Goal: Task Accomplishment & Management: Manage account settings

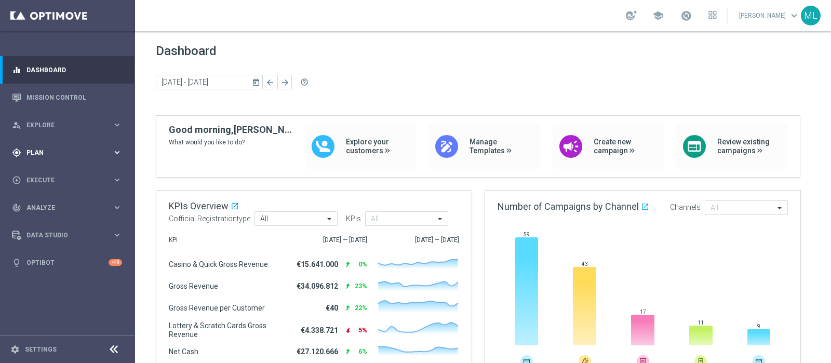
click at [38, 153] on span "Plan" at bounding box center [69, 153] width 86 height 6
click at [46, 219] on link "Streams" at bounding box center [67, 221] width 81 height 8
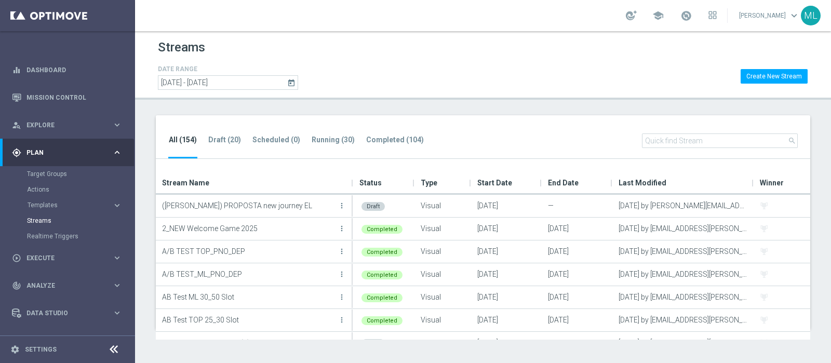
click at [662, 143] on input "text" at bounding box center [720, 141] width 156 height 15
type input "star"
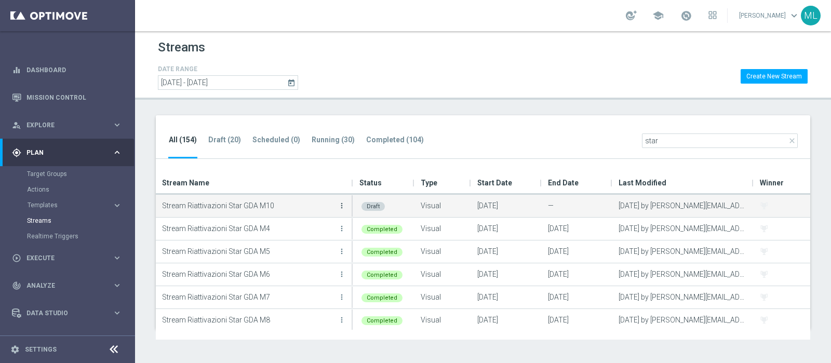
click at [341, 204] on icon "more_vert" at bounding box center [342, 206] width 8 height 8
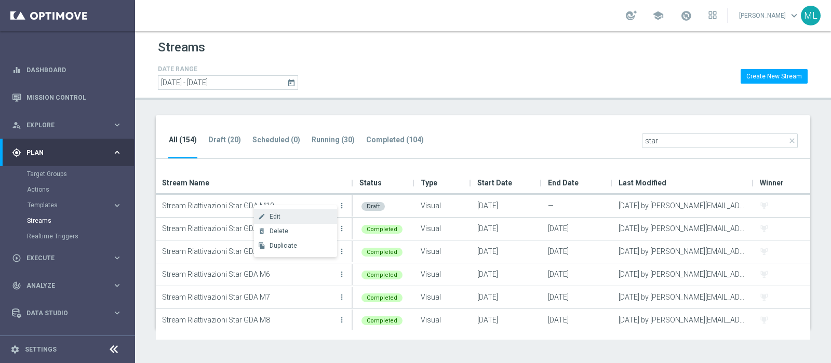
click at [273, 218] on span "Edit" at bounding box center [275, 216] width 11 height 7
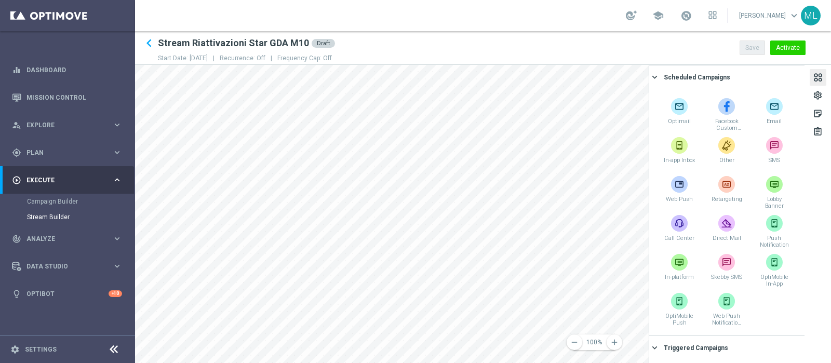
click at [819, 79] on div at bounding box center [817, 79] width 11 height 14
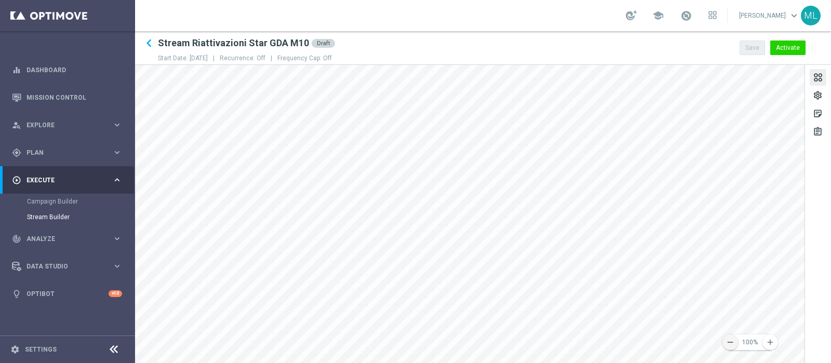
click at [731, 345] on icon "remove" at bounding box center [730, 342] width 9 height 9
click at [730, 347] on button "remove" at bounding box center [731, 343] width 16 height 16
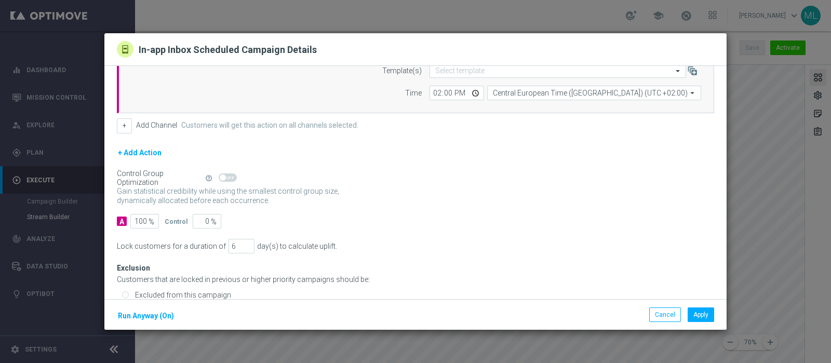
scroll to position [140, 0]
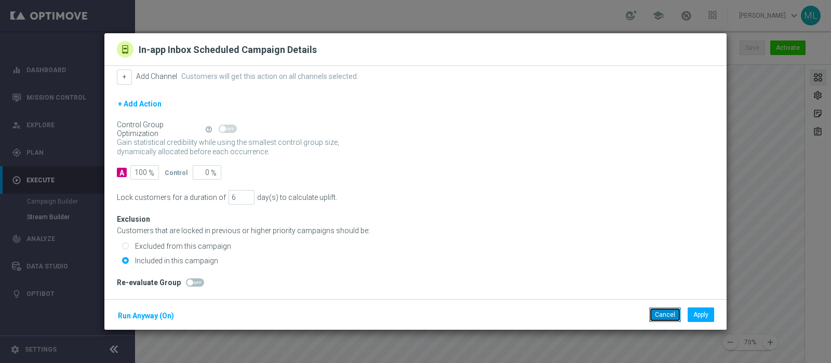
click at [665, 310] on button "Cancel" at bounding box center [665, 315] width 32 height 15
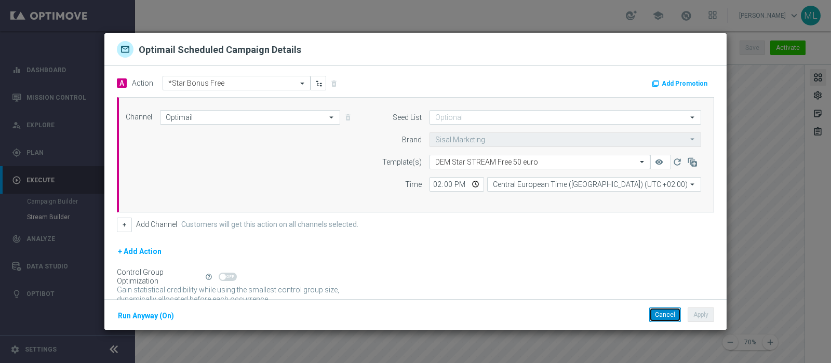
click at [662, 314] on button "Cancel" at bounding box center [665, 315] width 32 height 15
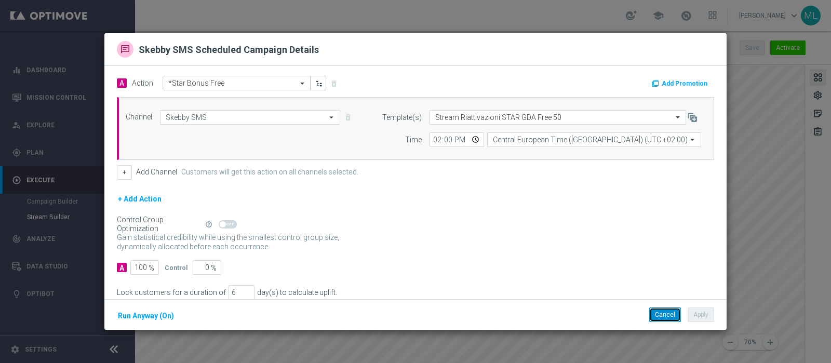
click at [666, 316] on button "Cancel" at bounding box center [665, 315] width 32 height 15
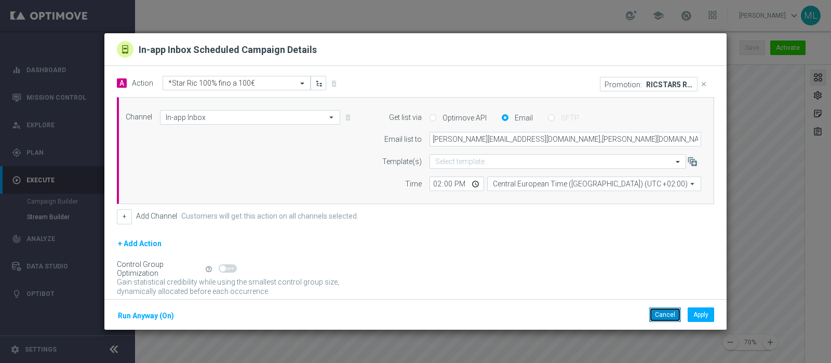
click at [668, 315] on button "Cancel" at bounding box center [665, 315] width 32 height 15
click at [666, 316] on button "Cancel" at bounding box center [665, 315] width 32 height 15
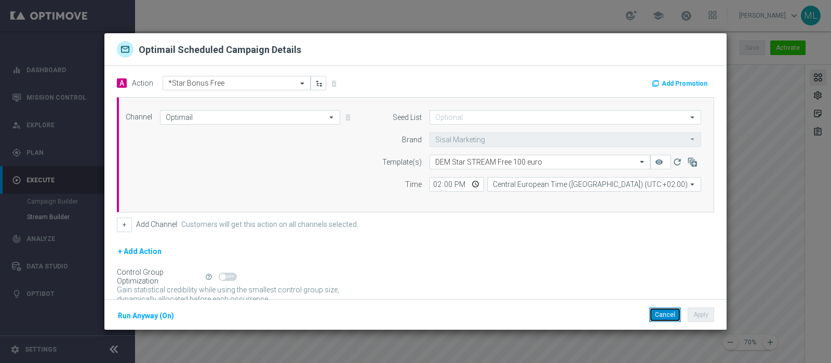
click at [660, 314] on button "Cancel" at bounding box center [665, 315] width 32 height 15
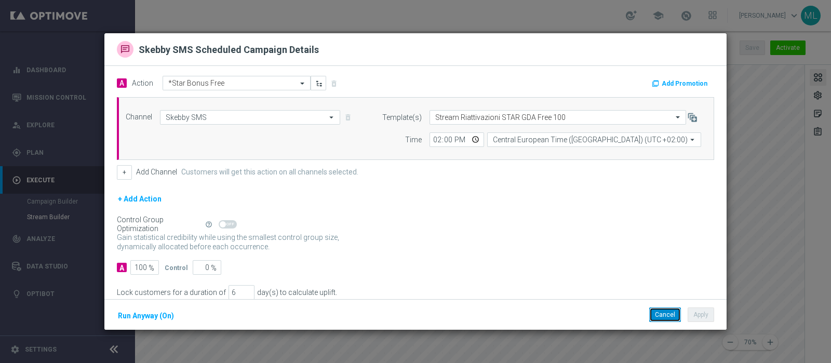
click at [664, 315] on button "Cancel" at bounding box center [665, 315] width 32 height 15
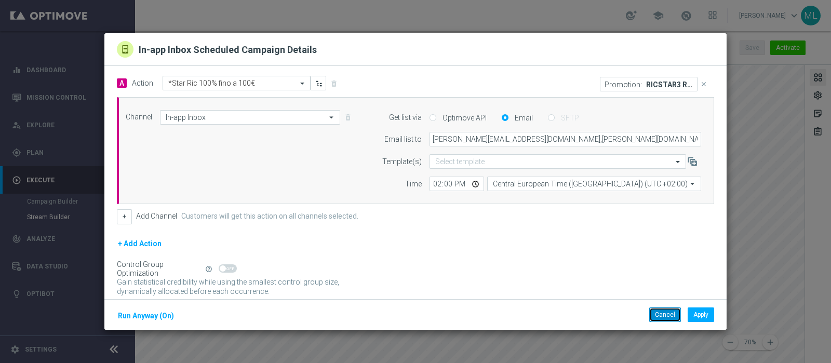
click at [666, 311] on button "Cancel" at bounding box center [665, 315] width 32 height 15
click at [667, 318] on button "Cancel" at bounding box center [665, 315] width 32 height 15
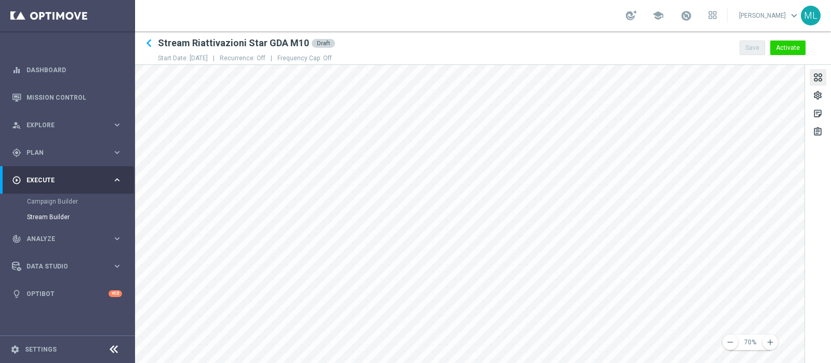
click at [817, 295] on div "remove 70% add settings sticky_note_2 assignment" at bounding box center [483, 214] width 696 height 298
click at [813, 297] on div "remove 70% add settings sticky_note_2 assignment" at bounding box center [483, 214] width 696 height 298
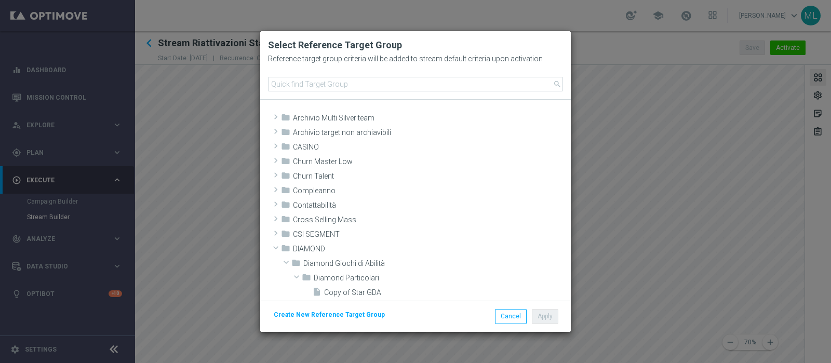
scroll to position [182, 0]
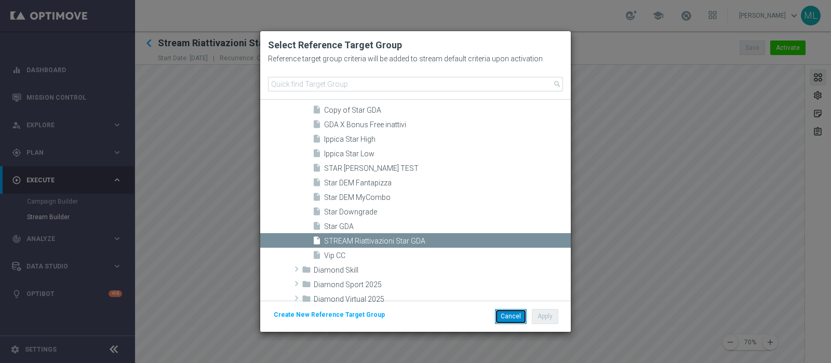
click at [514, 316] on button "Cancel" at bounding box center [511, 316] width 32 height 15
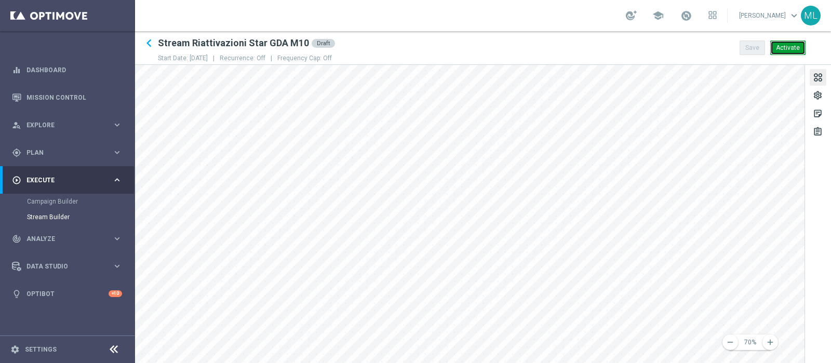
click at [789, 48] on button "Activate" at bounding box center [787, 48] width 35 height 15
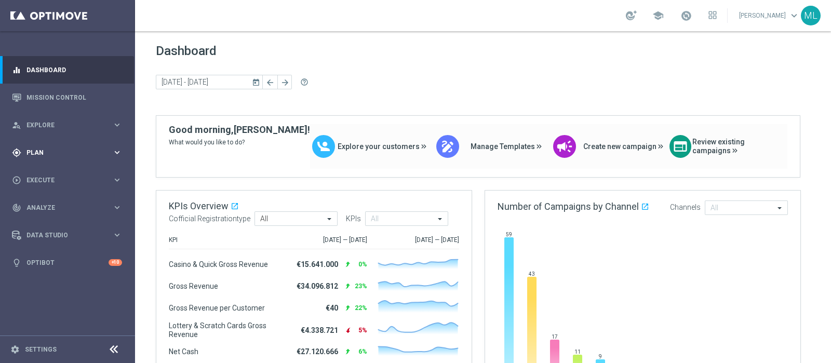
click at [36, 149] on div "gps_fixed Plan" at bounding box center [62, 152] width 100 height 9
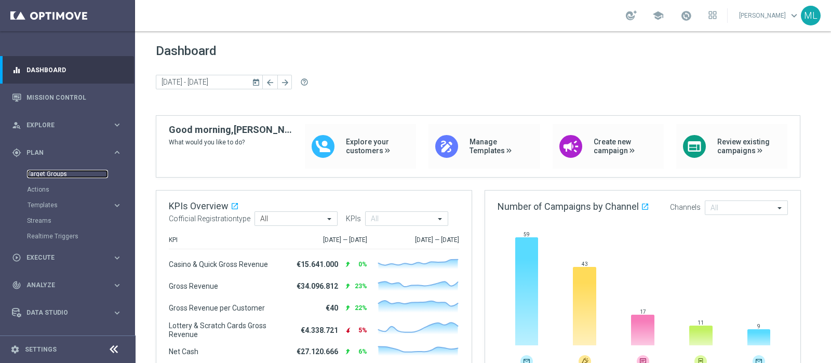
click at [47, 175] on link "Target Groups" at bounding box center [67, 174] width 81 height 8
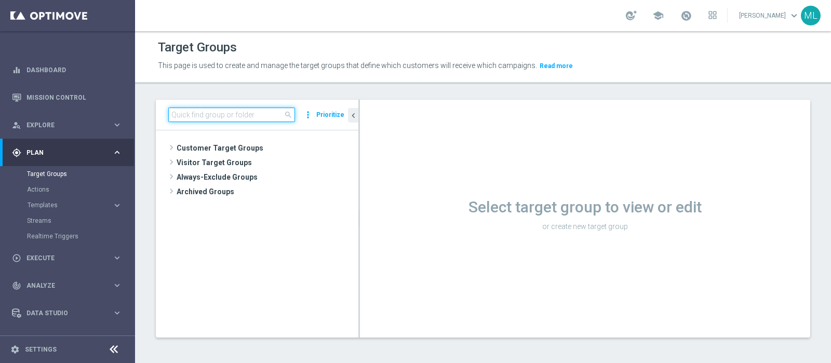
click at [222, 113] on input at bounding box center [231, 115] width 127 height 15
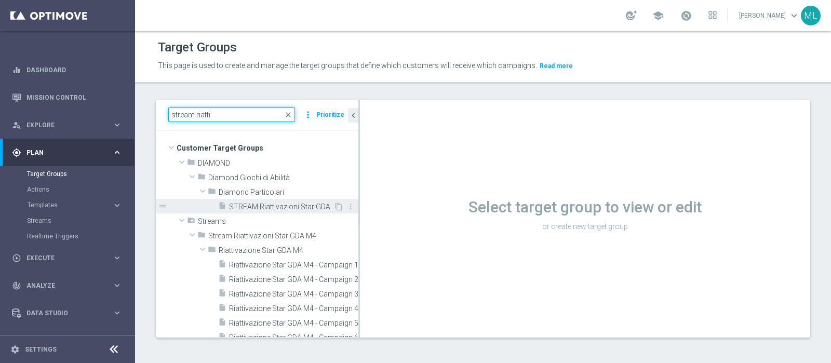
type input "stream riatti"
click at [281, 205] on span "STREAM Riattivazioni Star GDA" at bounding box center [281, 207] width 104 height 9
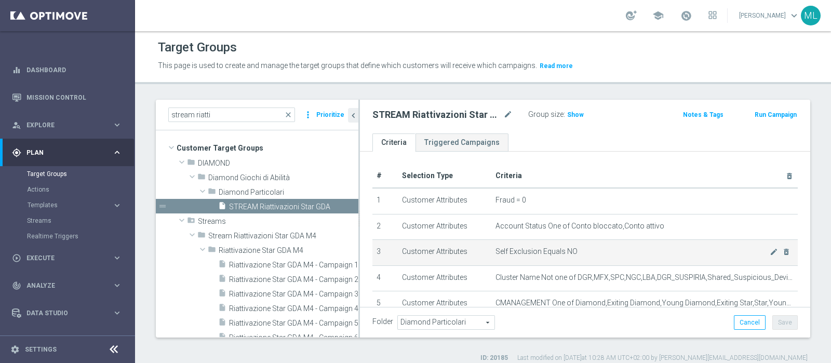
scroll to position [195, 0]
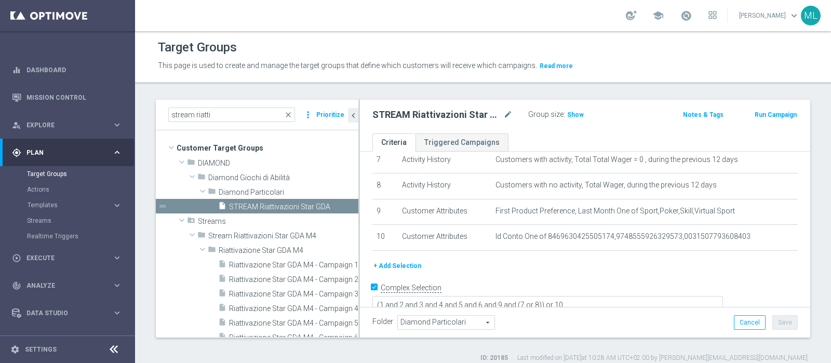
click at [574, 90] on div "Target Groups This page is used to create and manage the target groups that def…" at bounding box center [483, 197] width 696 height 332
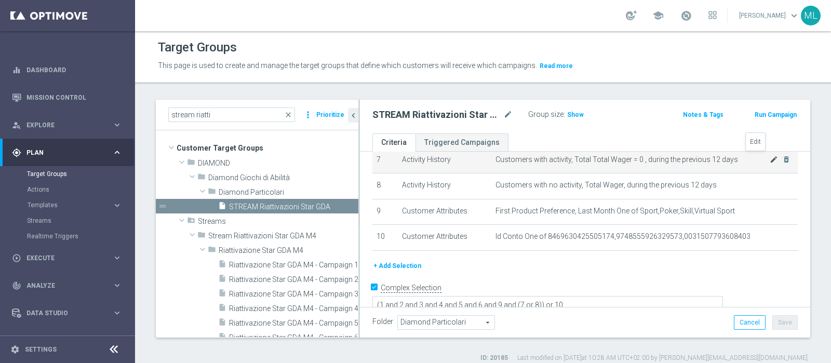
click at [770, 156] on icon "mode_edit" at bounding box center [774, 159] width 8 height 8
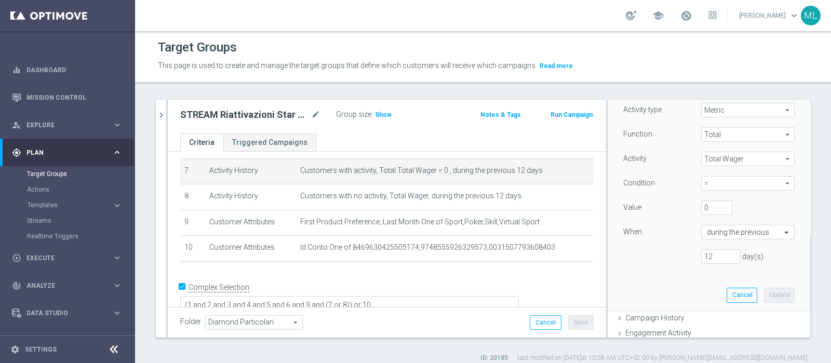
scroll to position [195, 0]
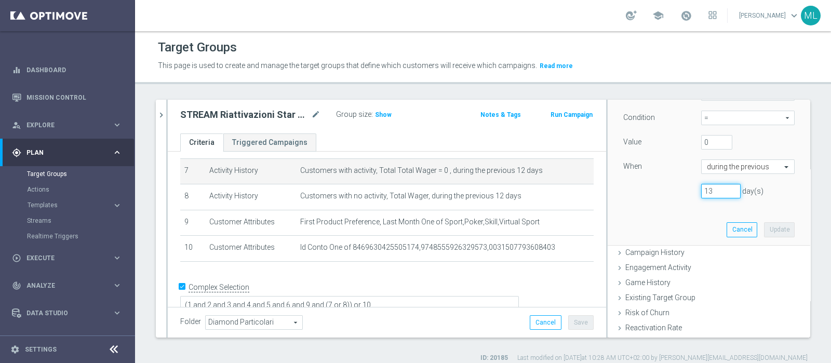
click at [721, 188] on input "13" at bounding box center [720, 191] width 39 height 15
type input "14"
click at [721, 188] on input "14" at bounding box center [720, 191] width 39 height 15
click at [764, 229] on button "Update" at bounding box center [779, 229] width 31 height 15
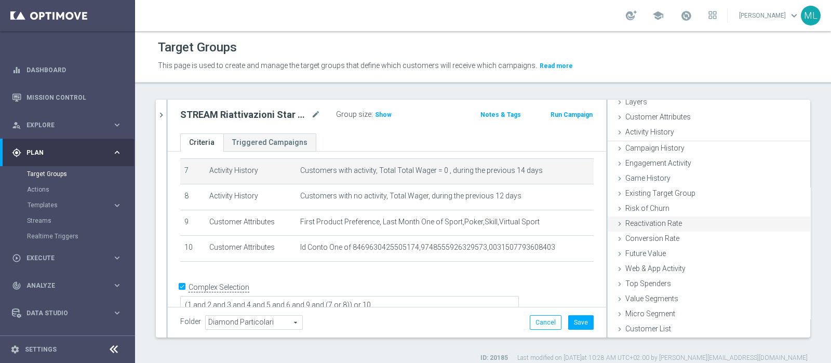
scroll to position [44, 0]
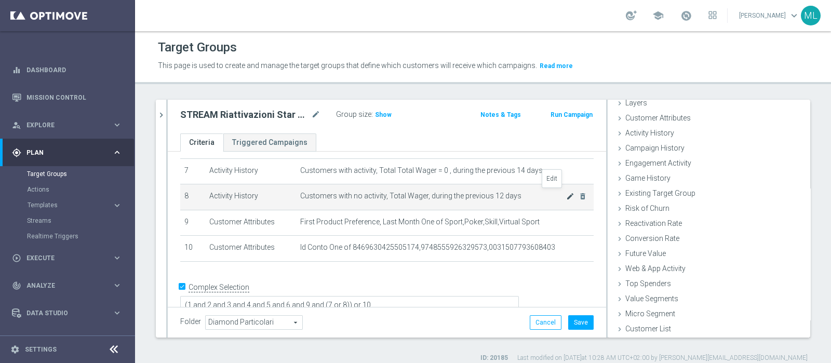
click at [566, 192] on icon "mode_edit" at bounding box center [570, 196] width 8 height 8
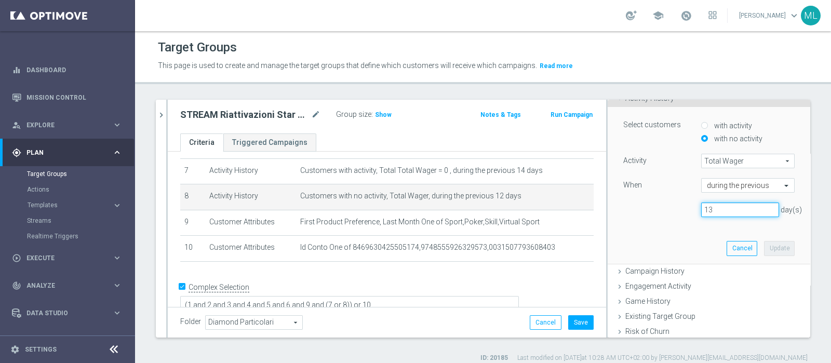
click at [753, 205] on input "13" at bounding box center [740, 210] width 78 height 15
type input "14"
click at [753, 205] on input "14" at bounding box center [740, 210] width 78 height 15
click at [764, 248] on button "Update" at bounding box center [779, 248] width 31 height 15
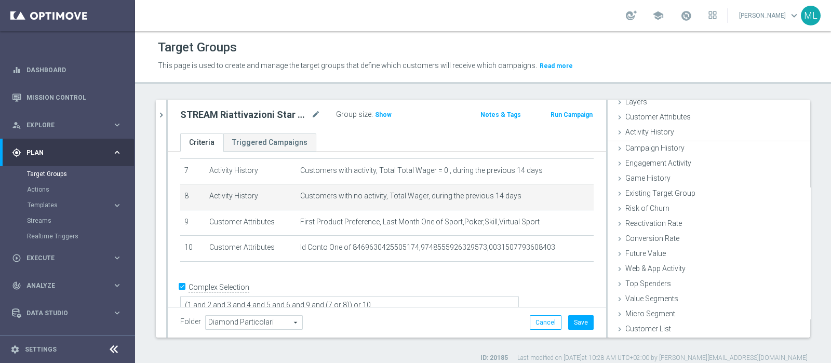
scroll to position [44, 0]
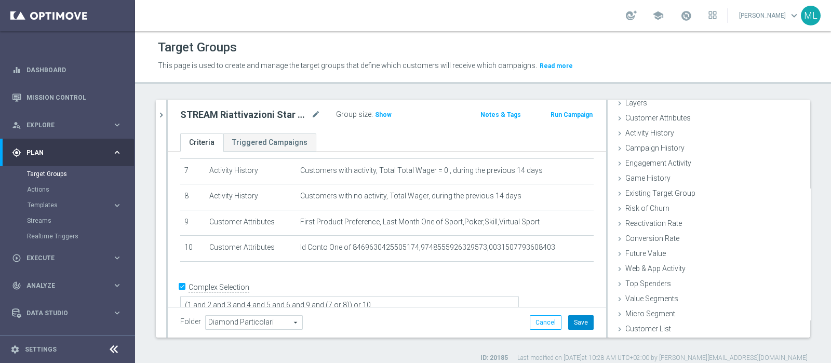
click at [573, 325] on button "Save" at bounding box center [580, 322] width 25 height 15
click at [681, 15] on span at bounding box center [686, 15] width 11 height 11
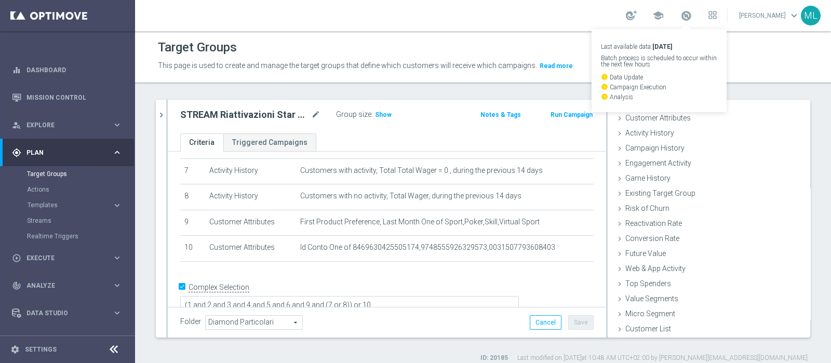
click at [748, 55] on div "Target Groups" at bounding box center [483, 47] width 650 height 20
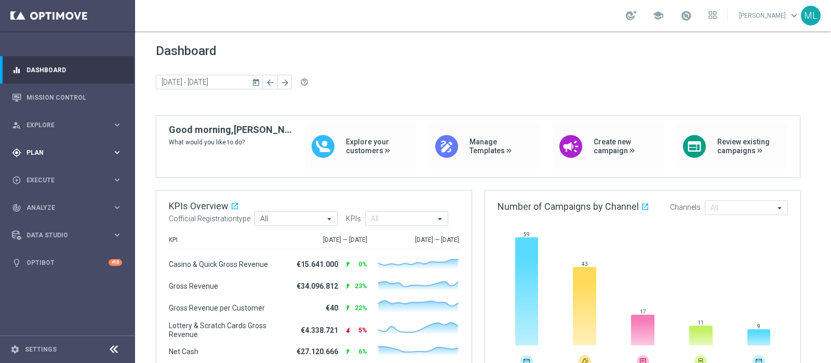
click at [31, 158] on div "gps_fixed Plan keyboard_arrow_right" at bounding box center [67, 153] width 134 height 28
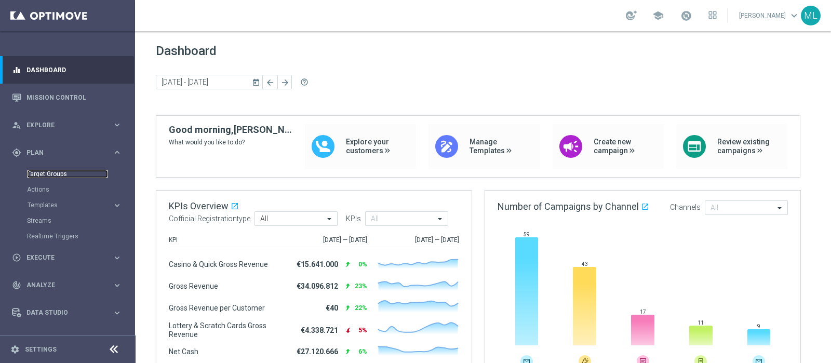
click at [44, 175] on link "Target Groups" at bounding box center [67, 174] width 81 height 8
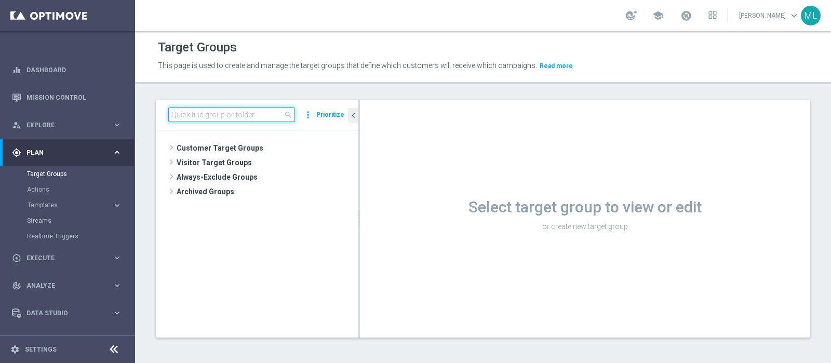
click at [242, 113] on input at bounding box center [231, 115] width 127 height 15
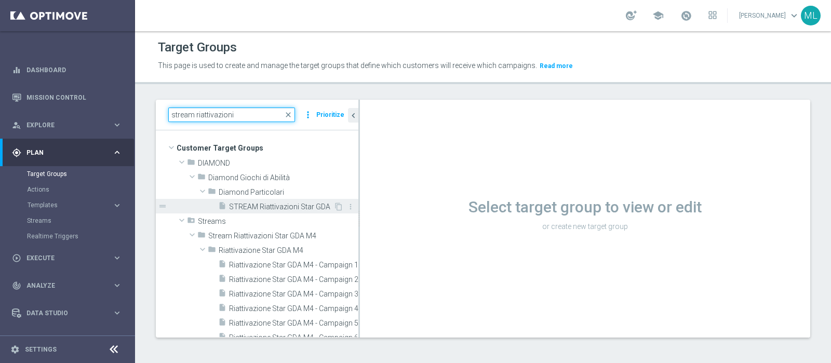
type input "stream riattivazioni"
click at [287, 206] on span "STREAM Riattivazioni Star GDA" at bounding box center [281, 207] width 104 height 9
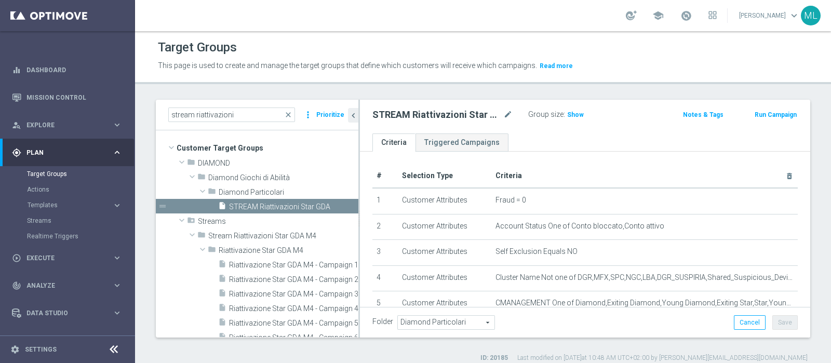
scroll to position [195, 0]
